Goal: Submit feedback/report problem

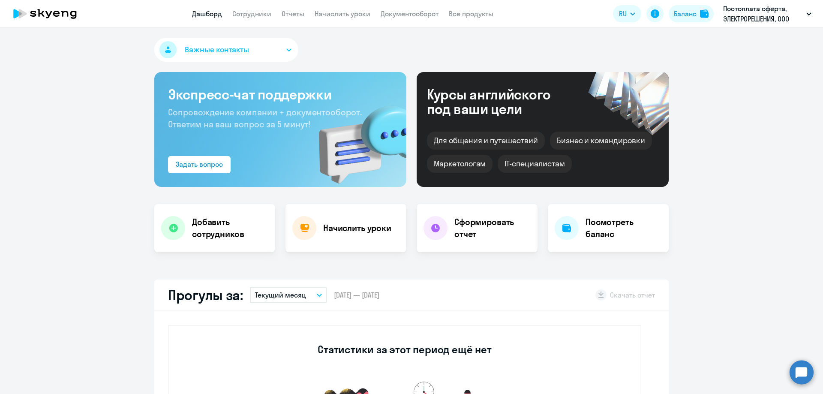
click at [796, 374] on circle at bounding box center [802, 372] width 24 height 24
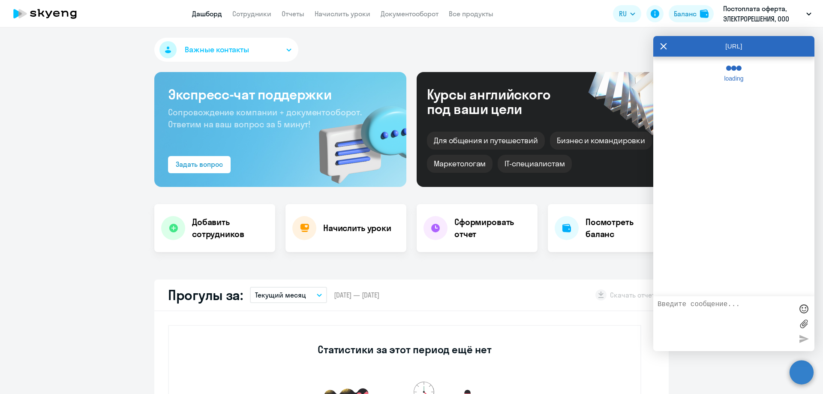
select select "30"
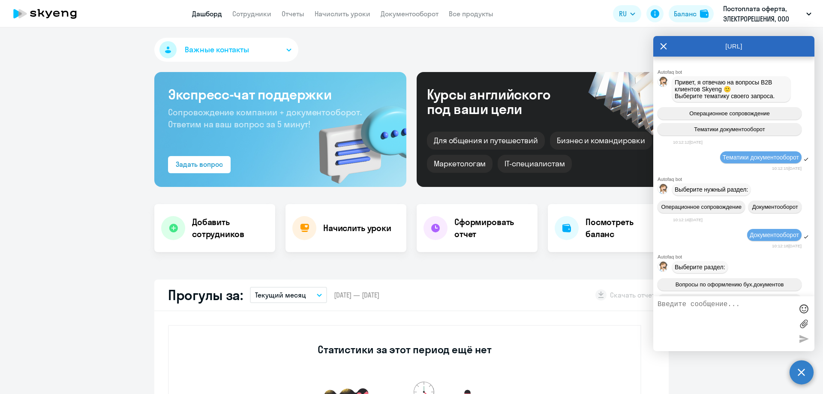
scroll to position [3294, 0]
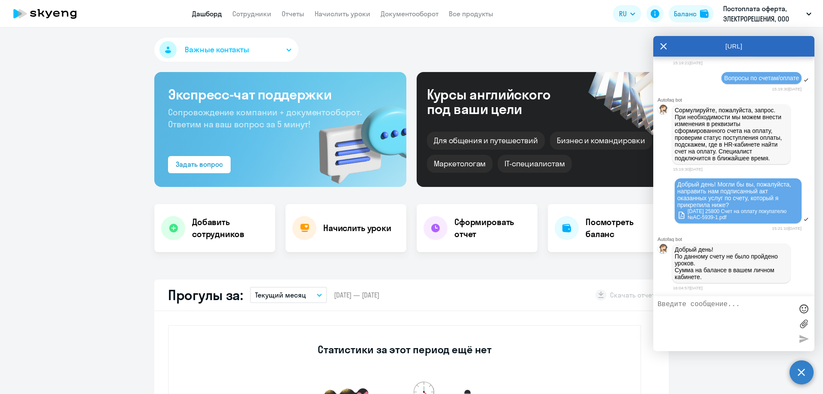
click at [721, 325] on textarea at bounding box center [726, 324] width 136 height 46
type textarea "L"
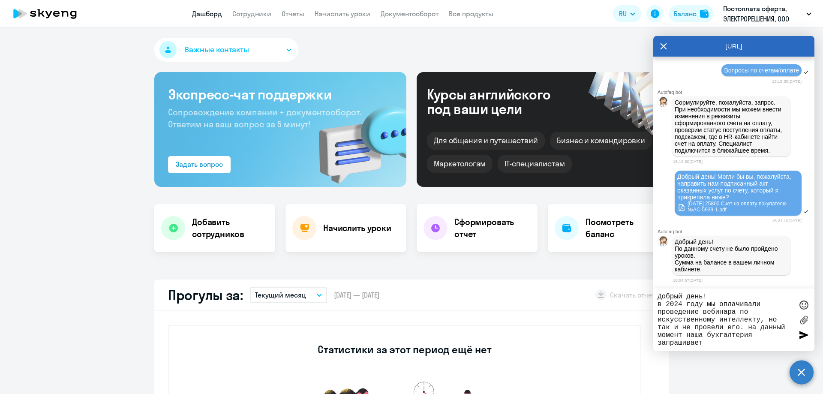
click at [709, 324] on textarea "Добрый день! в 2024 году мы оплачивали проведение вебинара по искусственному ин…" at bounding box center [726, 320] width 136 height 54
click at [718, 340] on textarea "Добрый день! в 2024 году мы оплачивали проведение вебинара по искусственному ин…" at bounding box center [726, 320] width 136 height 54
click at [720, 344] on textarea "Добрый день! в 2024 году мы оплачивали проведение вебинара по искусственному ин…" at bounding box center [726, 320] width 136 height 54
click at [732, 347] on div "Добрый день! в 2024 году мы оплачивали проведение вебинара по искусственному ин…" at bounding box center [734, 320] width 161 height 63
click at [726, 338] on textarea "Добрый день! в 2024 году мы оплачивали проведение вебинара по искусственному ин…" at bounding box center [726, 320] width 136 height 54
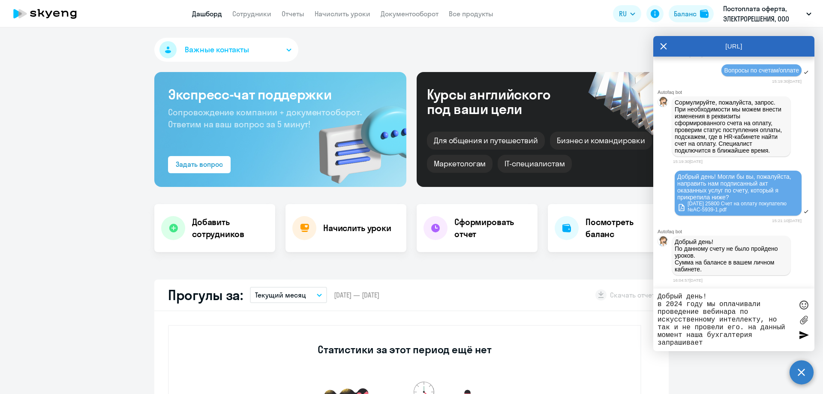
click at [726, 338] on textarea "Добрый день! в 2024 году мы оплачивали проведение вебинара по искусственному ин…" at bounding box center [726, 320] width 136 height 54
click at [727, 341] on textarea "Добрый день! в 2024 году мы оплачивали проведение вебинара по искусственному ин…" at bounding box center [726, 320] width 136 height 54
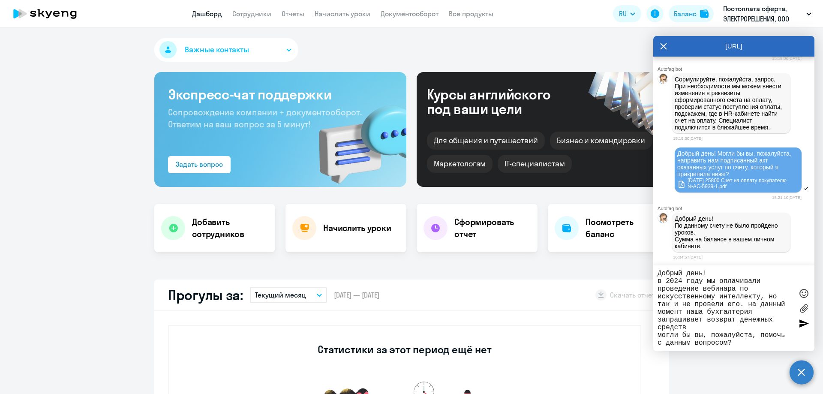
type textarea "Добрый день! в 2024 году мы оплачивали проведение вебинара по искусственному ин…"
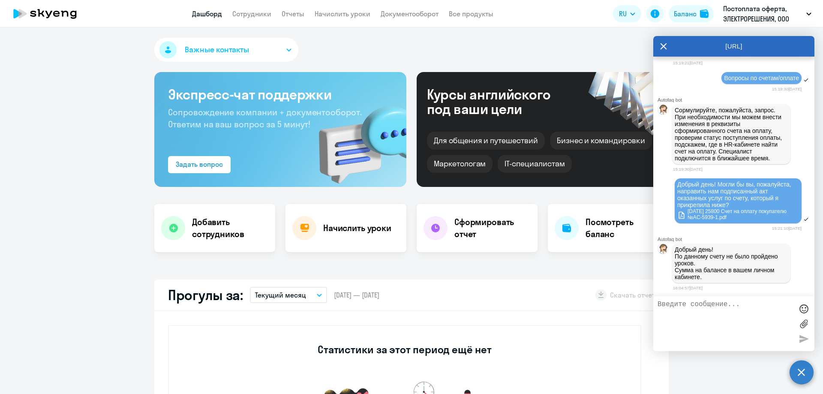
scroll to position [3369, 0]
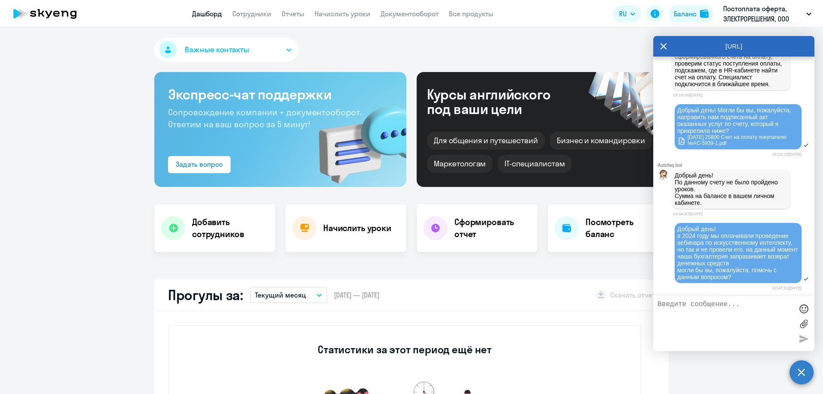
click at [806, 321] on label at bounding box center [804, 323] width 13 height 13
click at [0, 0] on input "file" at bounding box center [0, 0] width 0 height 0
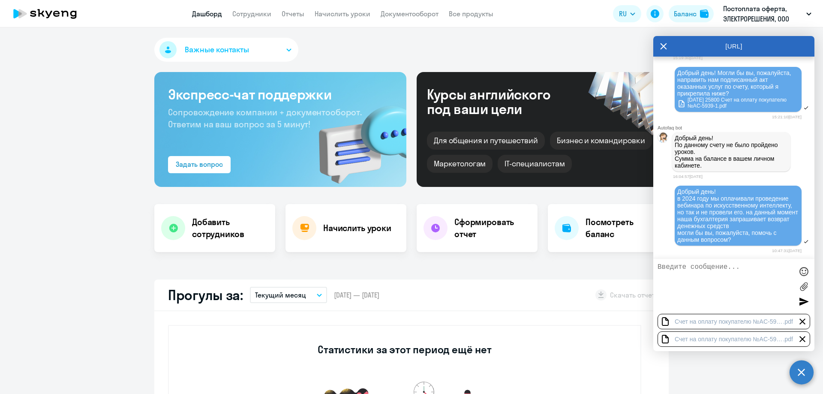
click at [803, 320] on div at bounding box center [803, 322] width 10 height 10
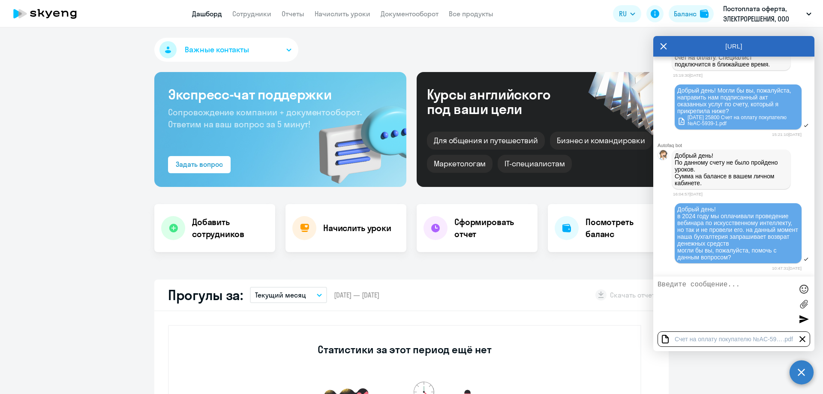
click at [694, 257] on span "Добрый день! в 2024 году мы оплачивали проведение вебинара по искусственному ин…" at bounding box center [739, 233] width 123 height 55
click at [700, 261] on span "Добрый день! в 2024 году мы оплачивали проведение вебинара по искусственному ин…" at bounding box center [739, 233] width 123 height 55
click at [701, 287] on textarea at bounding box center [726, 304] width 136 height 46
type textarea "счет прикладываю"
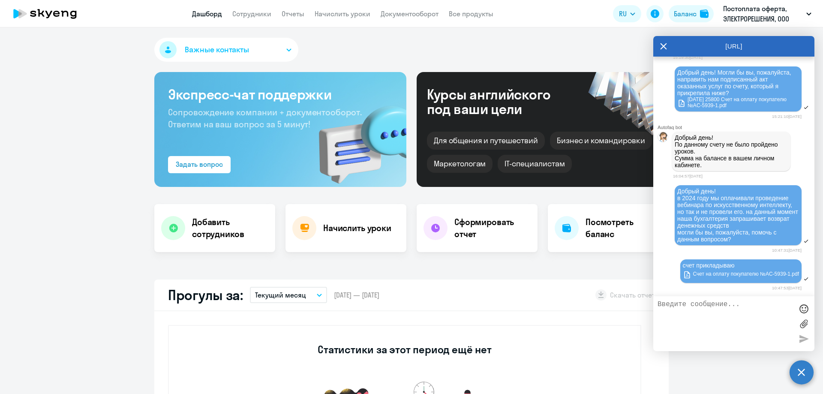
scroll to position [3407, 0]
